Goal: Task Accomplishment & Management: Manage account settings

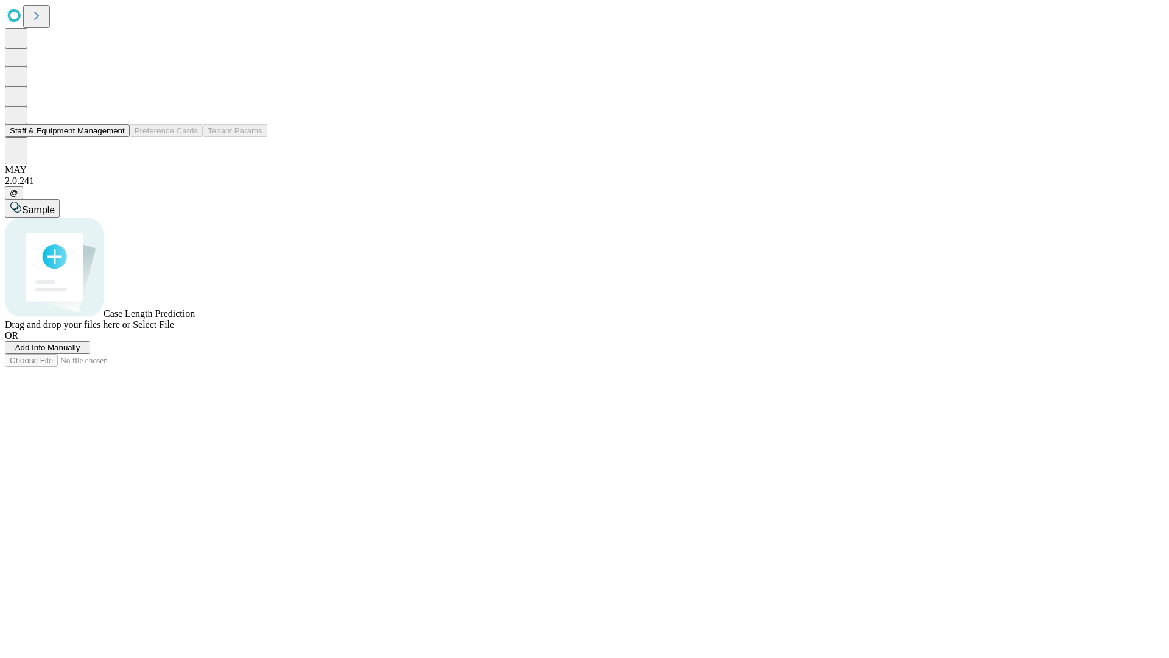
click at [116, 137] on button "Staff & Equipment Management" at bounding box center [67, 130] width 125 height 13
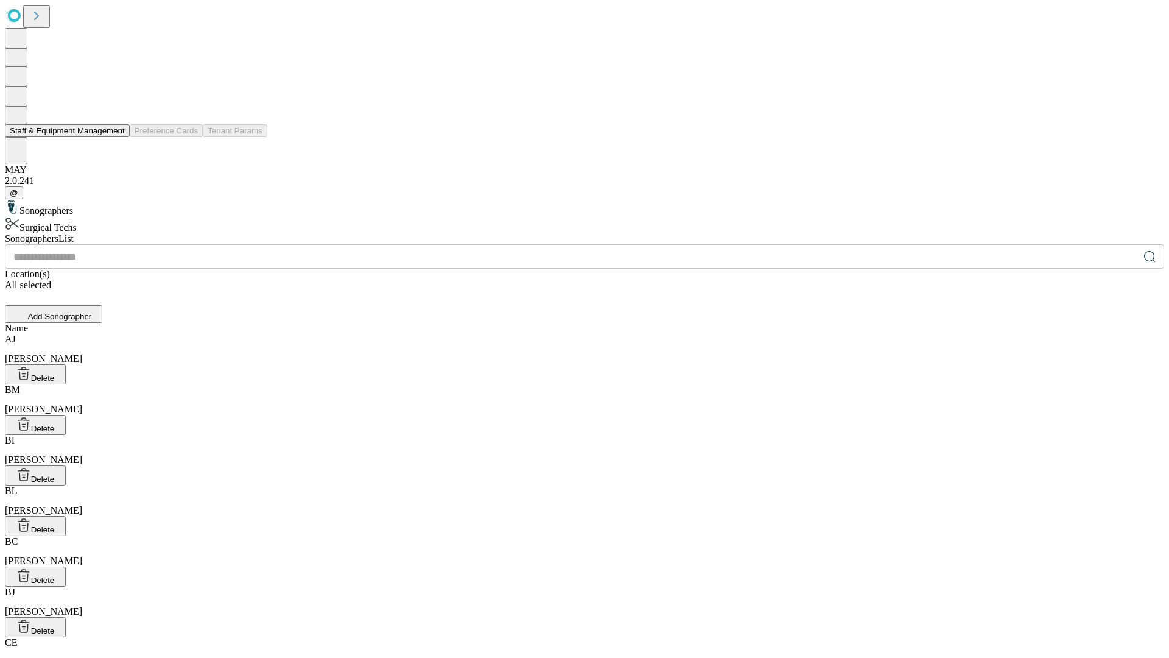
click at [116, 137] on button "Staff & Equipment Management" at bounding box center [67, 130] width 125 height 13
